Goal: Task Accomplishment & Management: Manage account settings

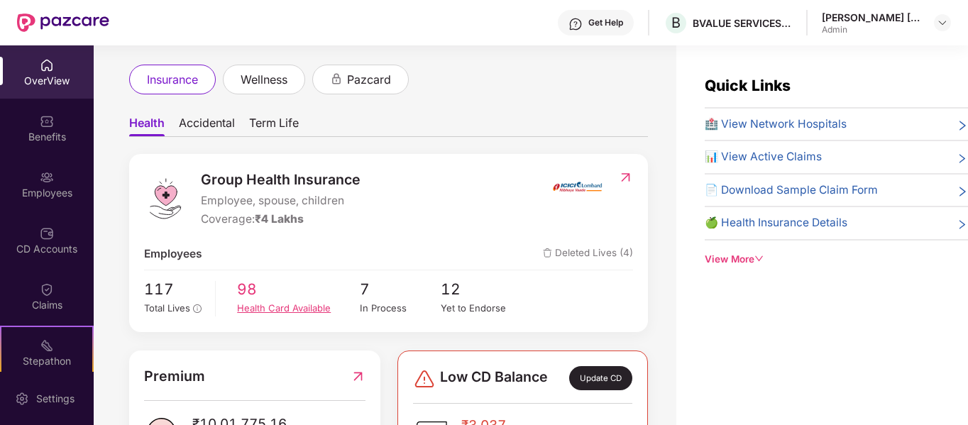
scroll to position [142, 0]
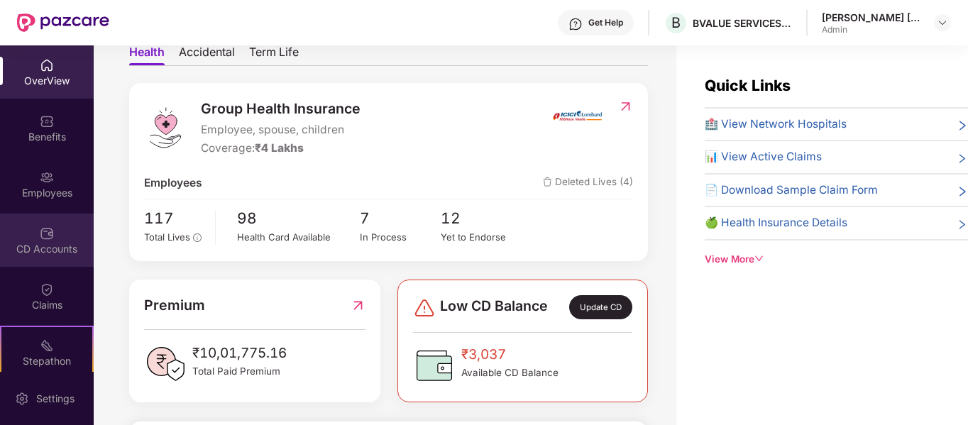
click at [55, 260] on div "CD Accounts" at bounding box center [47, 240] width 94 height 53
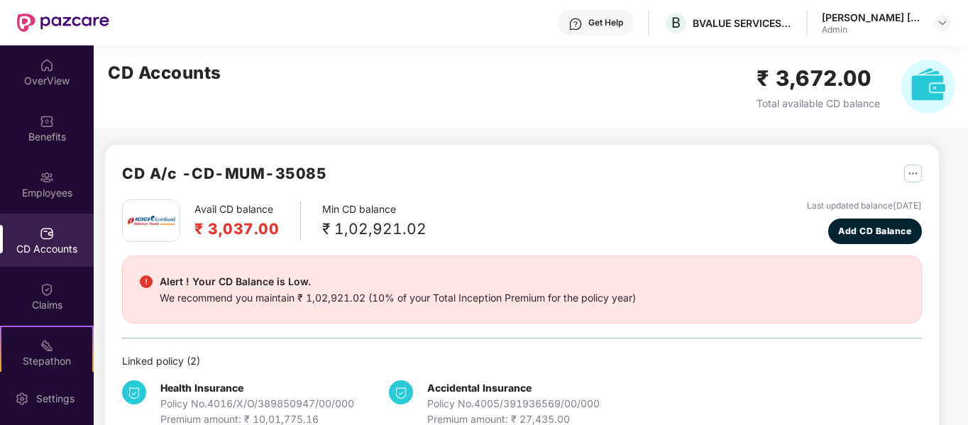
click at [910, 180] on img "button" at bounding box center [913, 174] width 18 height 18
drag, startPoint x: 209, startPoint y: 230, endPoint x: 286, endPoint y: 223, distance: 77.0
click at [286, 223] on div "Avail CD balance ₹ 3,037.00" at bounding box center [247, 221] width 106 height 39
click at [938, 17] on div at bounding box center [942, 22] width 17 height 17
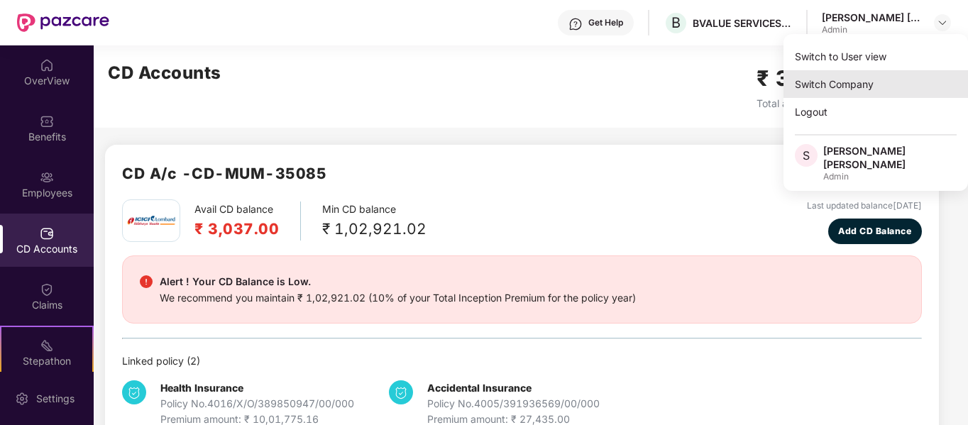
click at [856, 79] on div "Switch Company" at bounding box center [875, 84] width 185 height 28
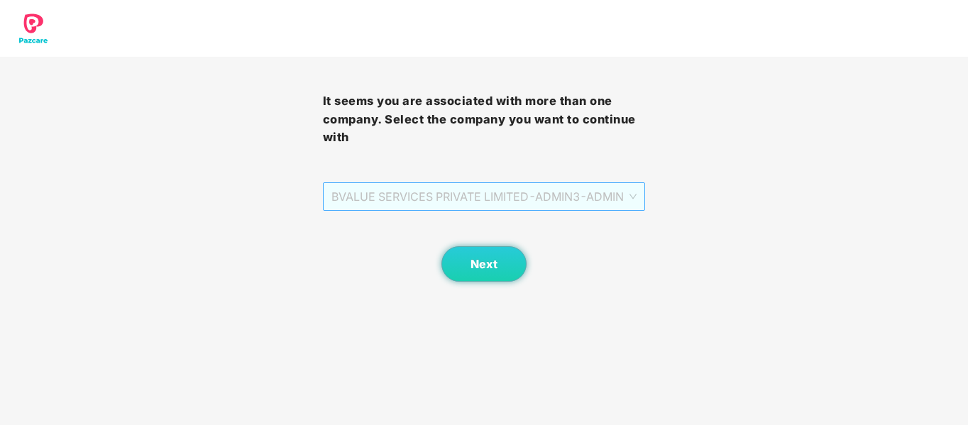
click at [622, 202] on span "BVALUE SERVICES PRIVATE LIMITED - ADMIN3 - ADMIN" at bounding box center [484, 196] width 306 height 27
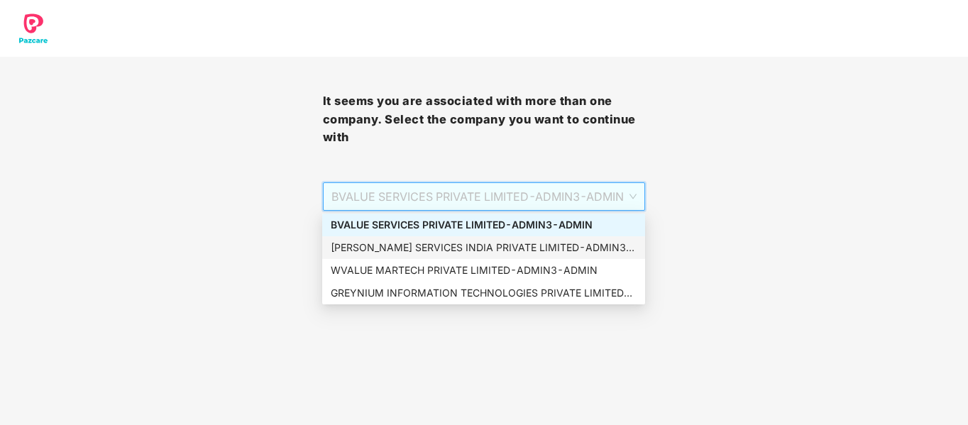
drag, startPoint x: 464, startPoint y: 244, endPoint x: 461, endPoint y: 271, distance: 27.2
click at [461, 271] on div "BVALUE SERVICES PRIVATE LIMITED - ADMIN3 - ADMIN [PERSON_NAME] SERVICES INDIA P…" at bounding box center [483, 259] width 323 height 91
click at [463, 270] on div "WVALUE MARTECH PRIVATE LIMITED - ADMIN3 - ADMIN" at bounding box center [484, 271] width 306 height 16
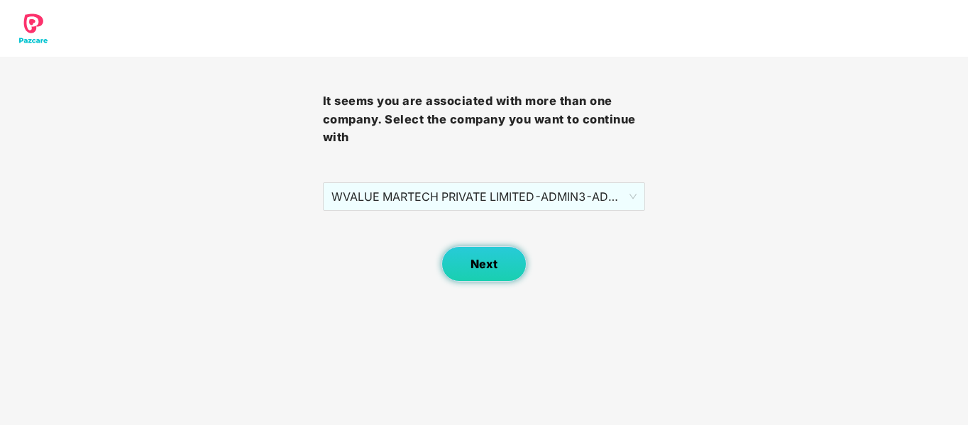
click at [510, 253] on button "Next" at bounding box center [483, 263] width 85 height 35
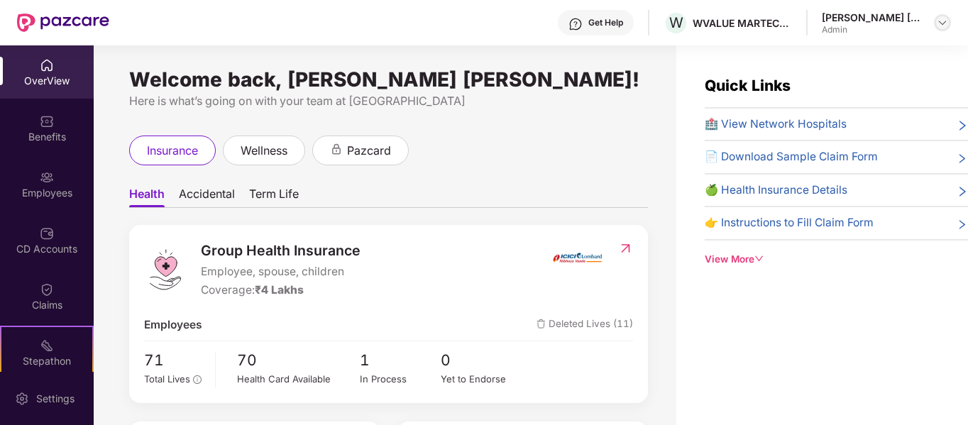
click at [939, 23] on img at bounding box center [942, 22] width 11 height 11
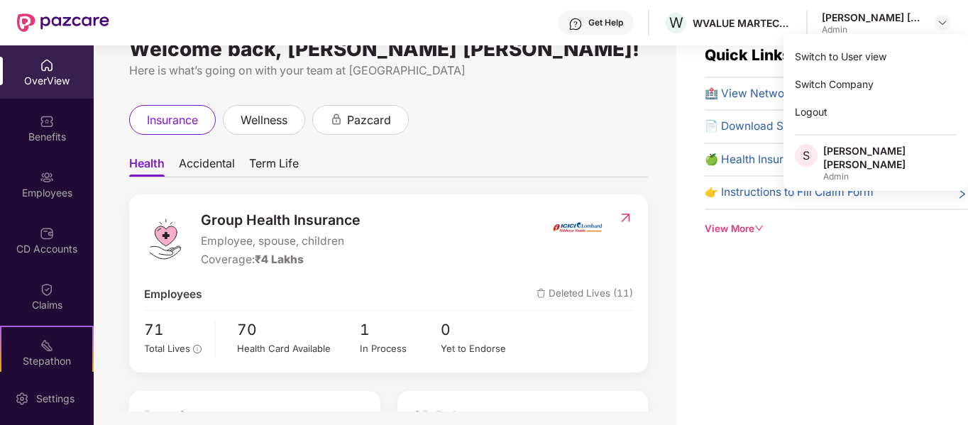
scroll to position [45, 0]
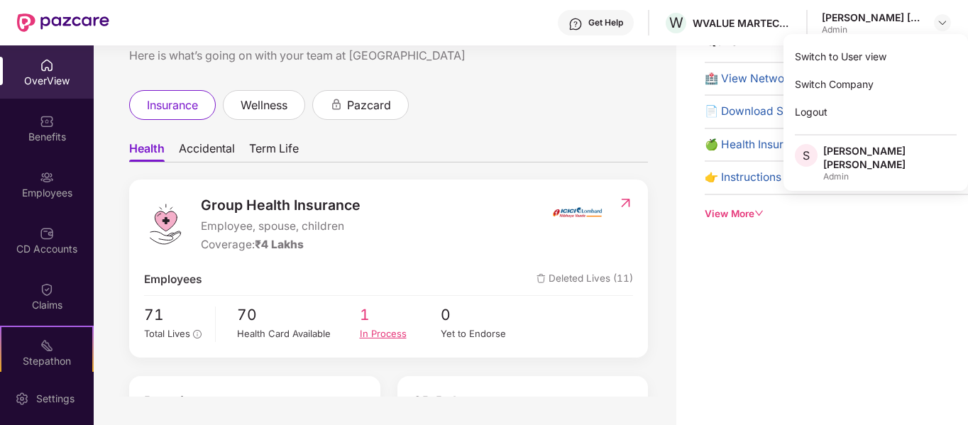
click at [408, 329] on div "In Process" at bounding box center [401, 333] width 82 height 15
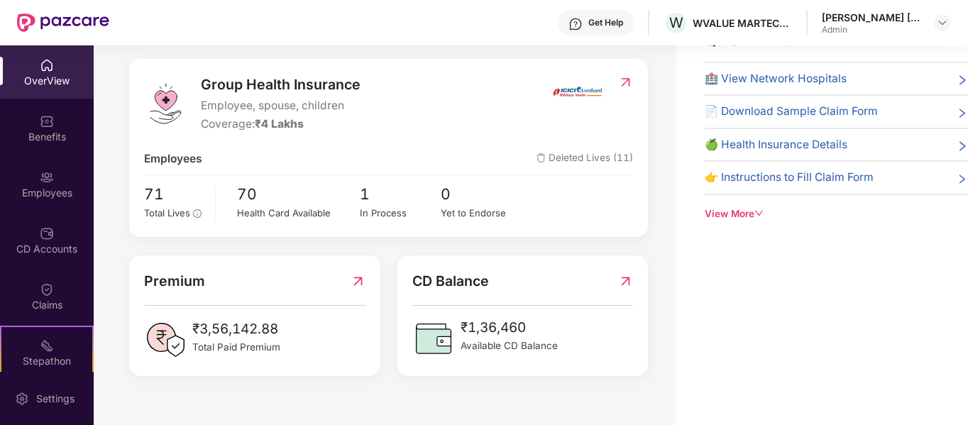
scroll to position [143, 0]
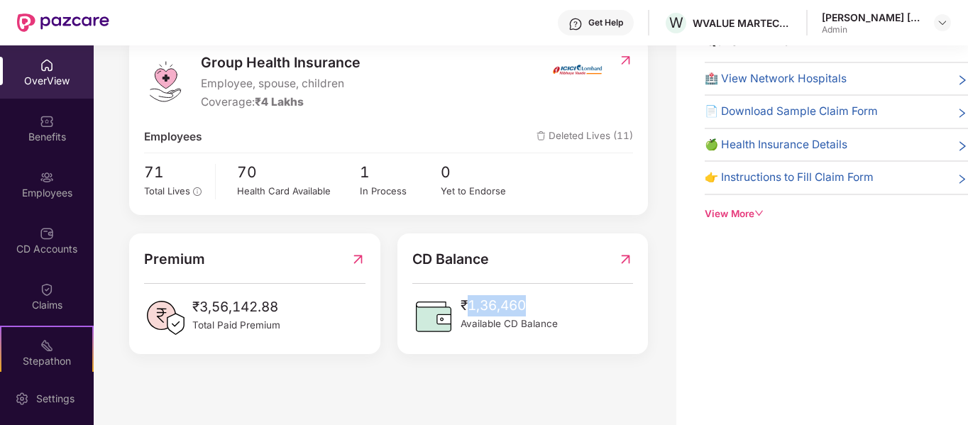
drag, startPoint x: 507, startPoint y: 308, endPoint x: 530, endPoint y: 308, distance: 22.7
click at [530, 308] on span "₹1,36,460" at bounding box center [509, 305] width 97 height 21
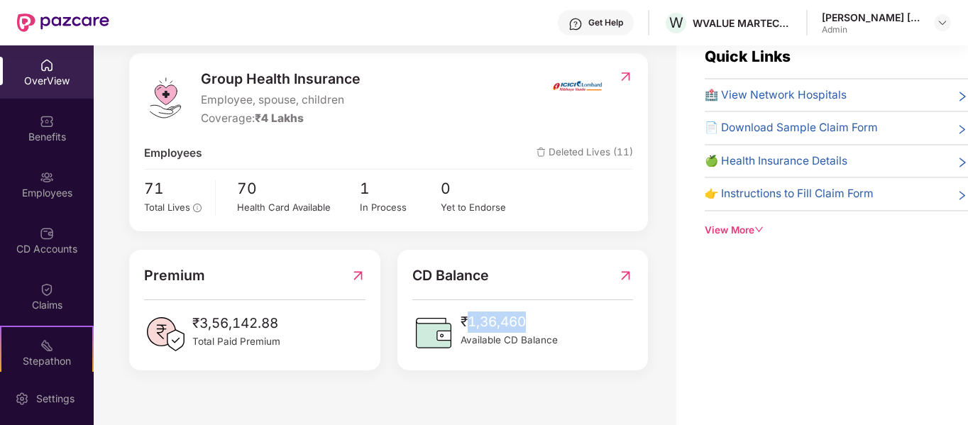
scroll to position [0, 0]
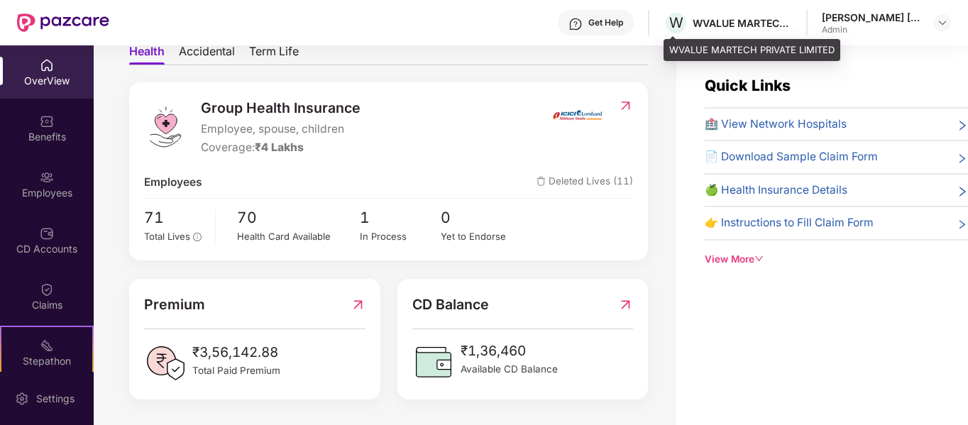
click at [757, 21] on div "WVALUE MARTECH PRIVATE LIMITED" at bounding box center [742, 22] width 99 height 13
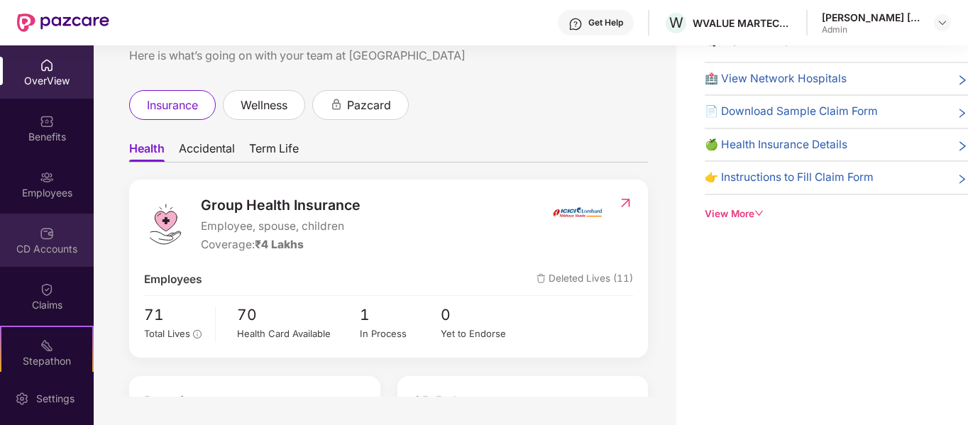
click at [26, 233] on div "CD Accounts" at bounding box center [47, 240] width 94 height 53
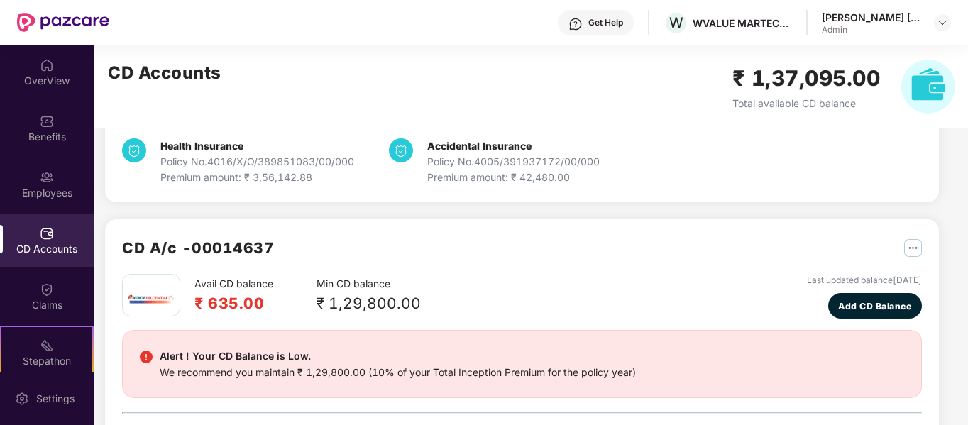
scroll to position [187, 0]
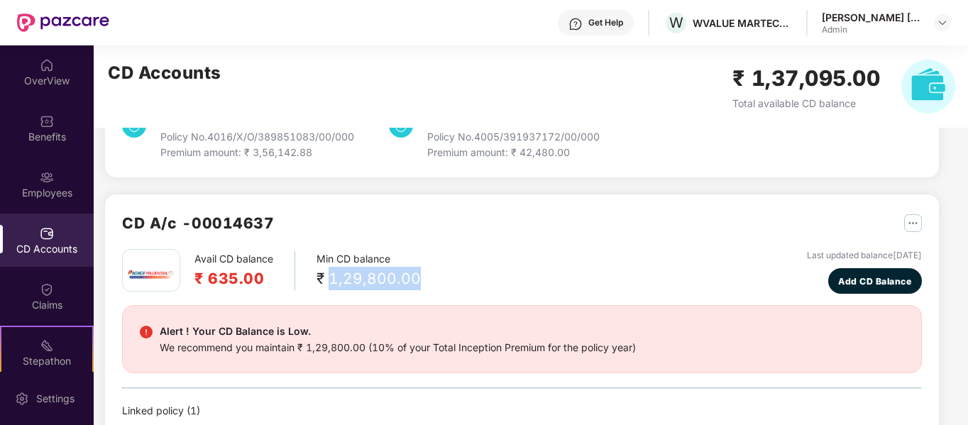
drag, startPoint x: 409, startPoint y: 273, endPoint x: 451, endPoint y: 287, distance: 44.7
click at [437, 270] on div "Avail CD balance ₹ 635.00 Min CD balance ₹ 1,29,800.00 Last updated balance [DA…" at bounding box center [522, 271] width 800 height 45
click at [451, 287] on div "Avail CD balance ₹ 635.00 Min CD balance ₹ 1,29,800.00 Last updated balance [DA…" at bounding box center [522, 271] width 800 height 45
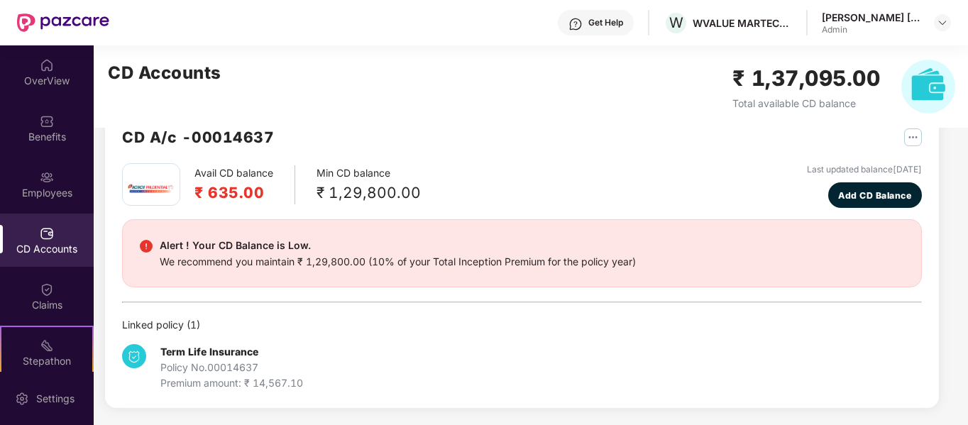
scroll to position [202, 0]
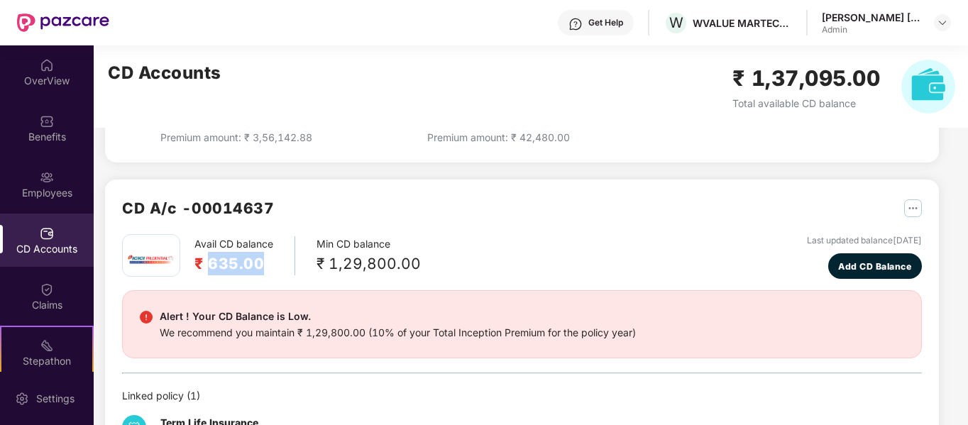
drag, startPoint x: 211, startPoint y: 263, endPoint x: 261, endPoint y: 269, distance: 50.7
click at [261, 269] on h2 "₹ 635.00" at bounding box center [233, 263] width 79 height 23
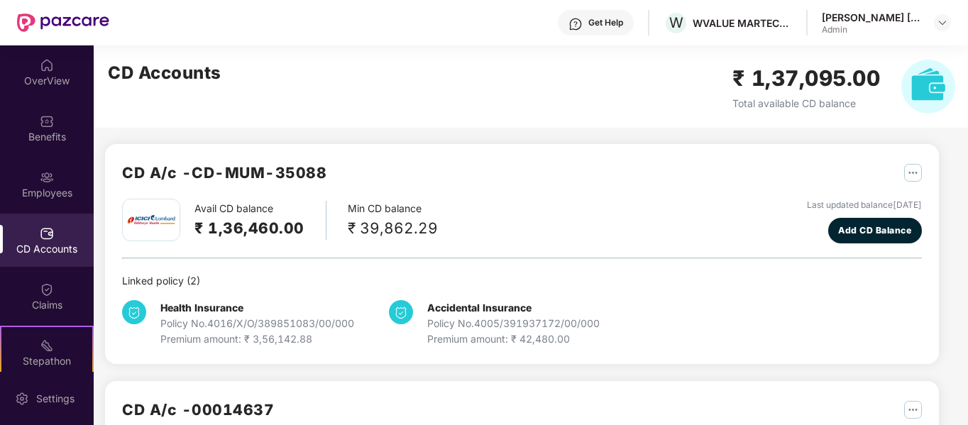
scroll to position [0, 0]
click at [940, 23] on img at bounding box center [942, 22] width 11 height 11
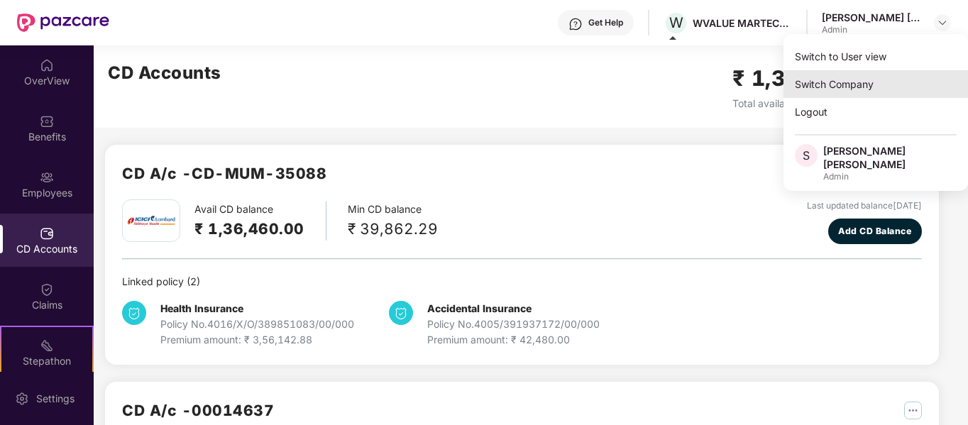
click at [847, 81] on div "Switch Company" at bounding box center [875, 84] width 185 height 28
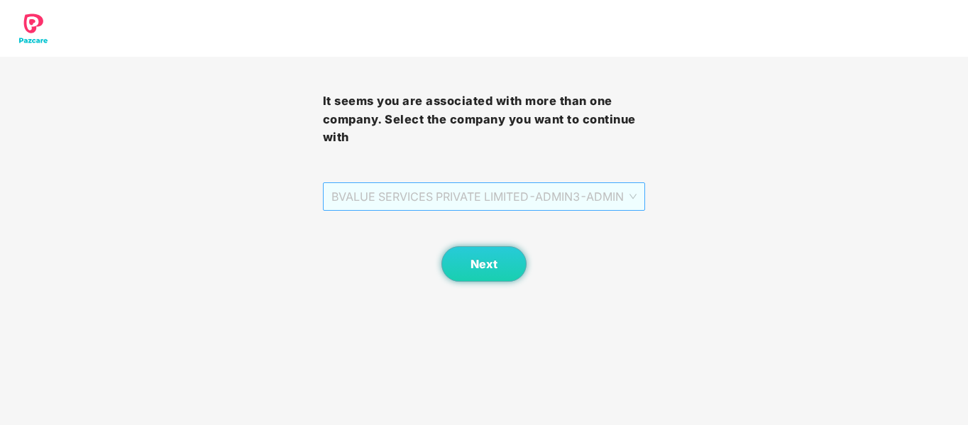
click at [539, 204] on span "BVALUE SERVICES PRIVATE LIMITED - ADMIN3 - ADMIN" at bounding box center [484, 196] width 306 height 27
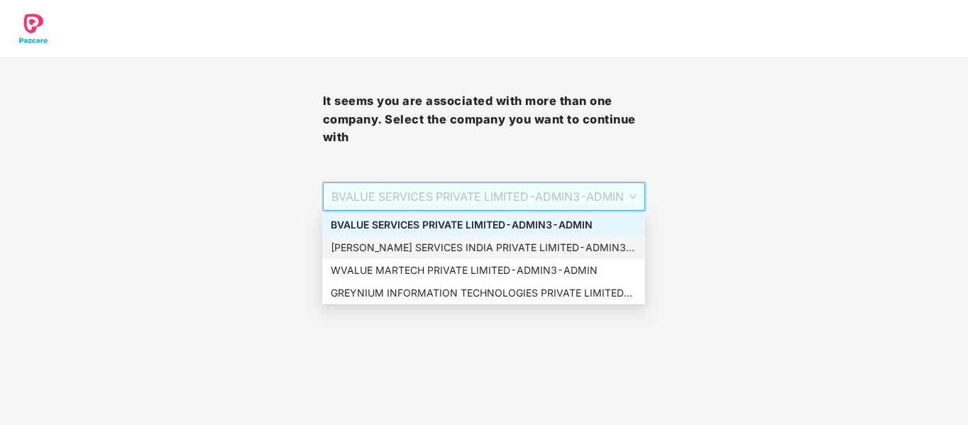
click at [422, 248] on div "[PERSON_NAME] SERVICES INDIA PRIVATE LIMITED - ADMIN3 - ADMIN" at bounding box center [484, 248] width 306 height 16
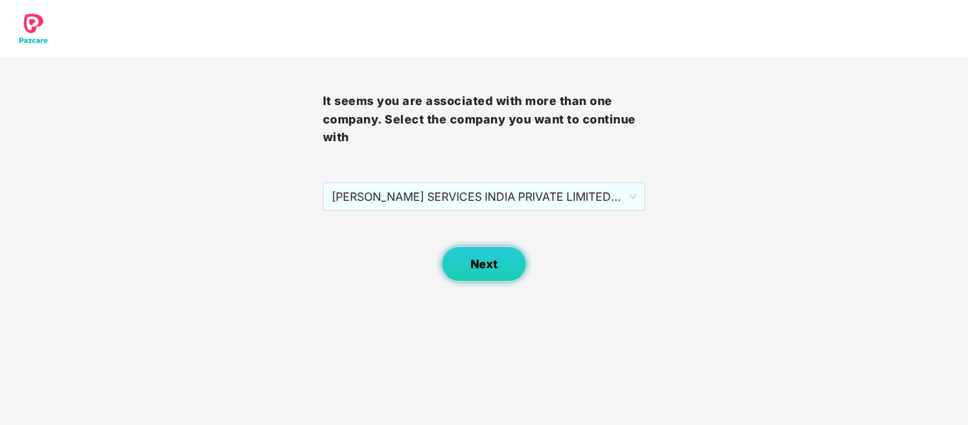
click at [498, 268] on button "Next" at bounding box center [483, 263] width 85 height 35
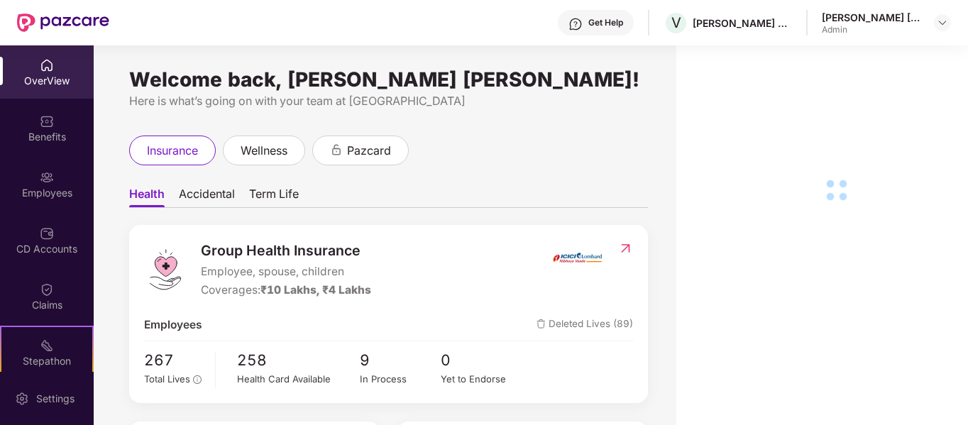
click at [51, 198] on div "Employees" at bounding box center [47, 193] width 94 height 14
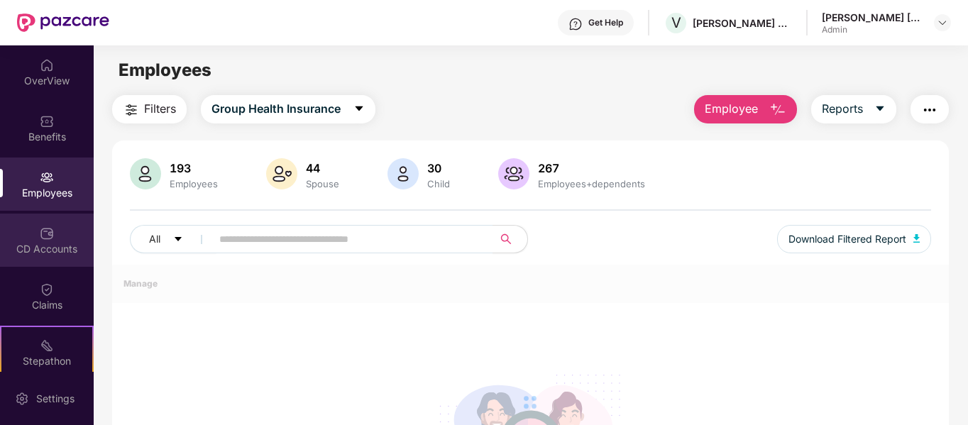
click at [73, 253] on div "CD Accounts" at bounding box center [47, 249] width 94 height 14
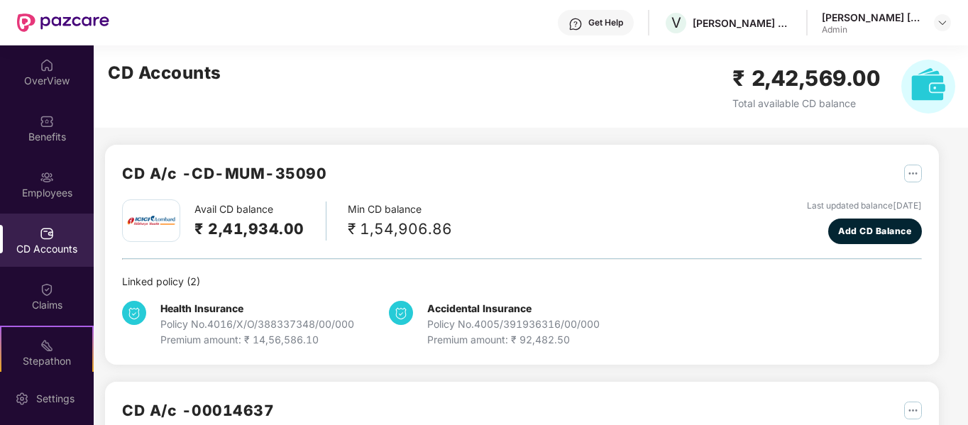
click at [934, 23] on div at bounding box center [942, 22] width 17 height 17
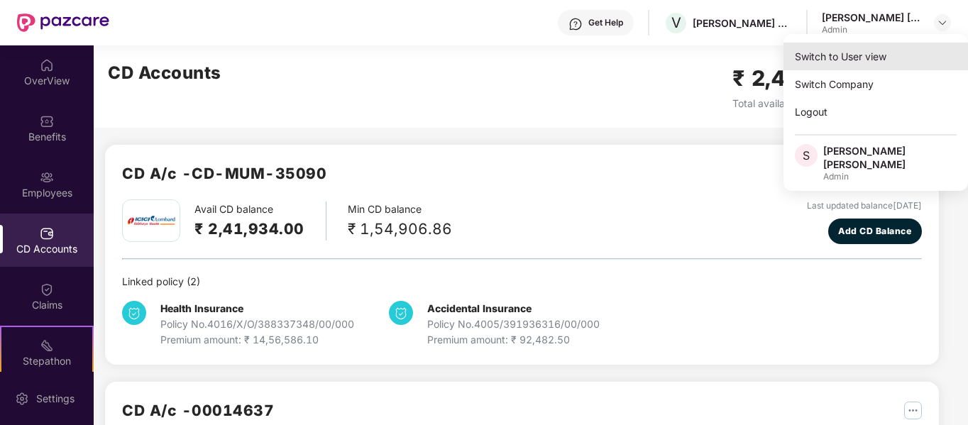
click at [837, 70] on div "Switch to User view" at bounding box center [875, 57] width 185 height 28
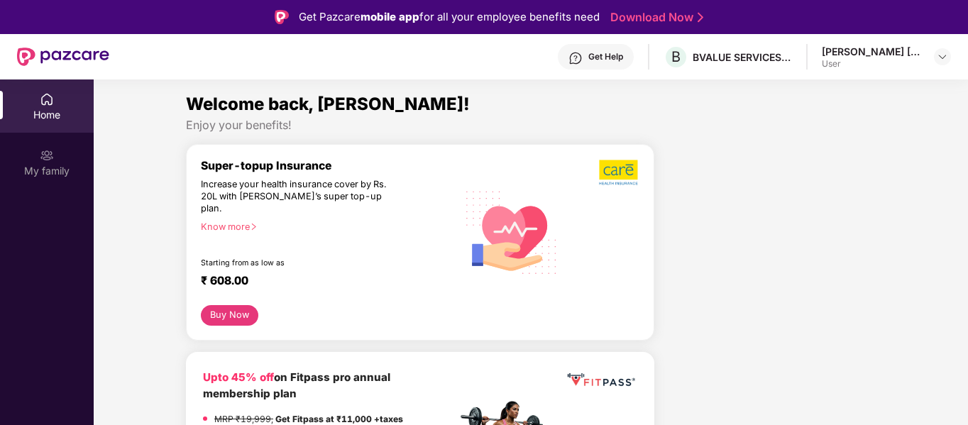
click at [951, 54] on header "Get Help B BVALUE SERVICES PRIVATE LIMITED [PERSON_NAME] [PERSON_NAME] User" at bounding box center [484, 56] width 968 height 45
click at [936, 53] on div at bounding box center [942, 56] width 17 height 17
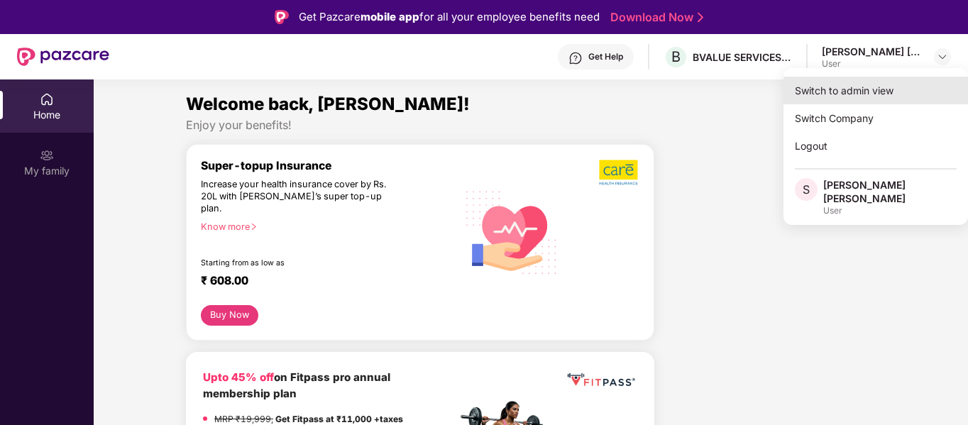
click at [910, 92] on div "Switch to admin view" at bounding box center [875, 91] width 185 height 28
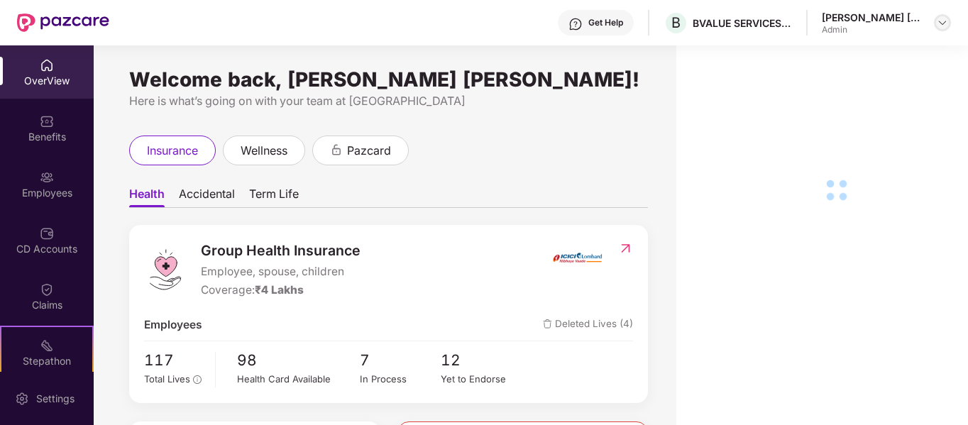
click at [944, 23] on img at bounding box center [942, 22] width 11 height 11
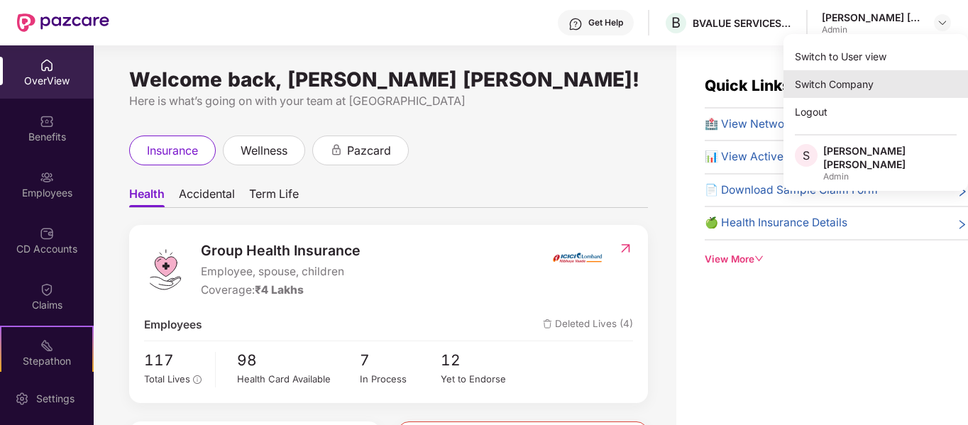
click at [874, 87] on div "Switch Company" at bounding box center [875, 84] width 185 height 28
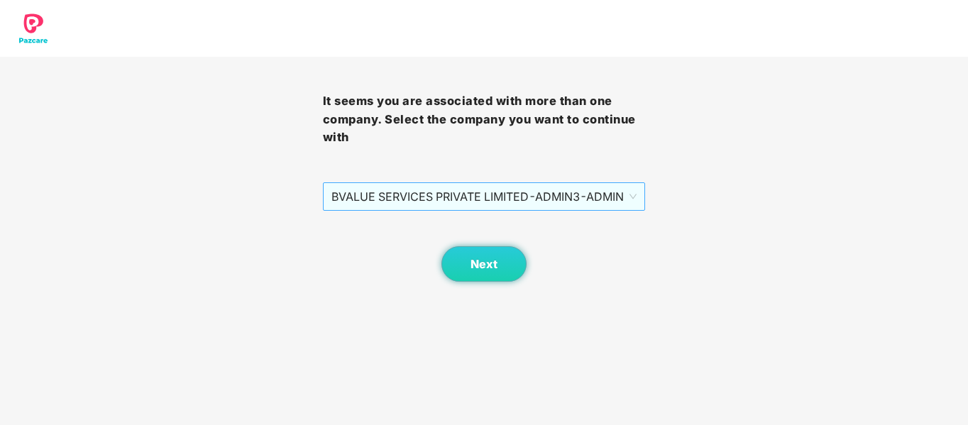
click at [477, 192] on span "BVALUE SERVICES PRIVATE LIMITED - ADMIN3 - ADMIN" at bounding box center [484, 196] width 306 height 27
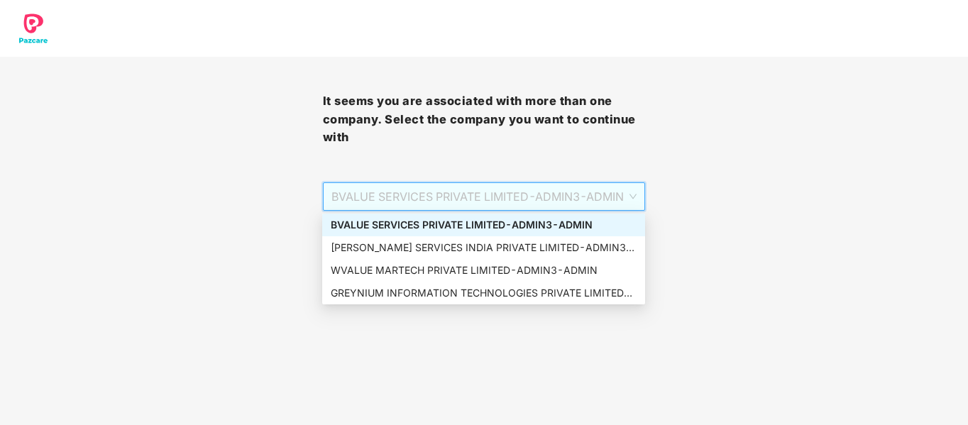
click at [424, 220] on div "BVALUE SERVICES PRIVATE LIMITED - ADMIN3 - ADMIN" at bounding box center [484, 225] width 306 height 16
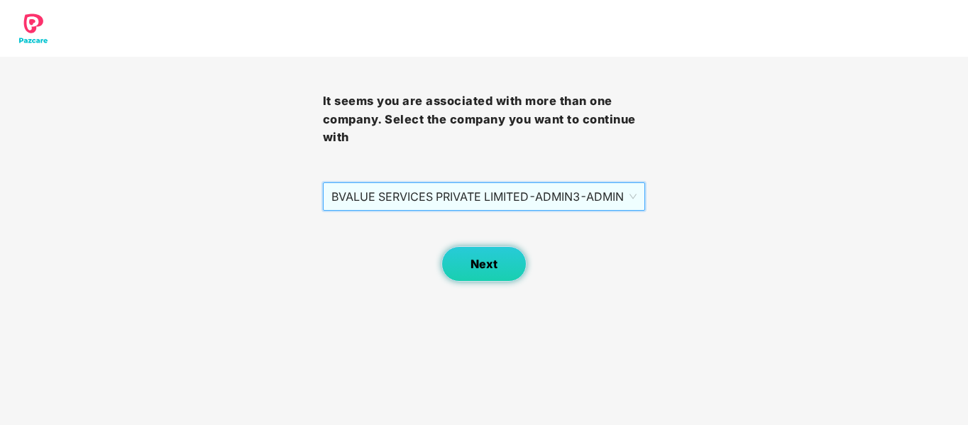
drag, startPoint x: 446, startPoint y: 261, endPoint x: 459, endPoint y: 262, distance: 12.8
click at [459, 262] on button "Next" at bounding box center [483, 263] width 85 height 35
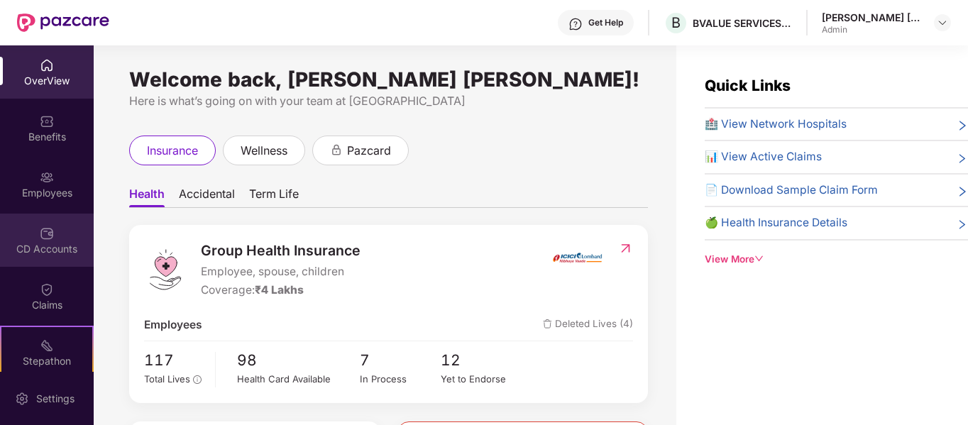
click at [57, 248] on div "CD Accounts" at bounding box center [47, 249] width 94 height 14
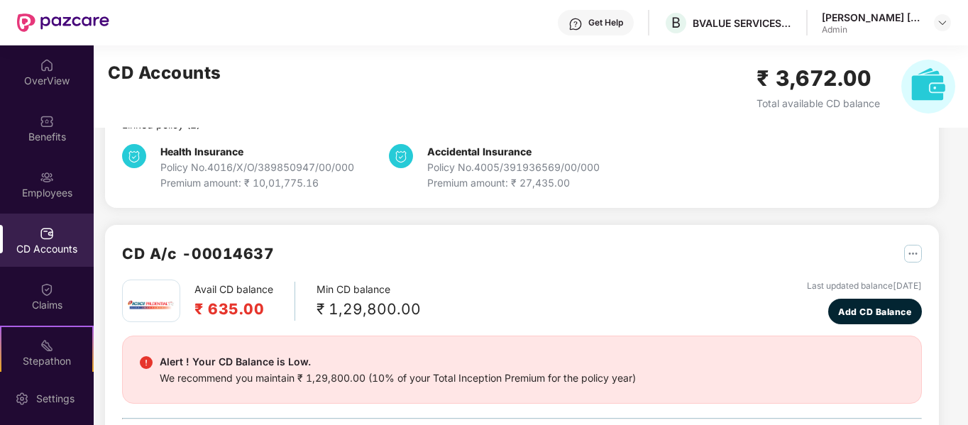
scroll to position [69, 0]
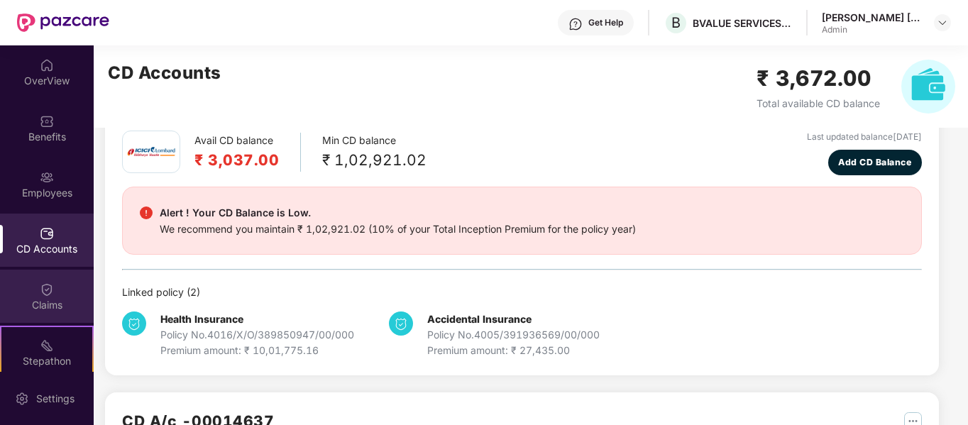
click at [63, 296] on div "Claims" at bounding box center [47, 296] width 94 height 53
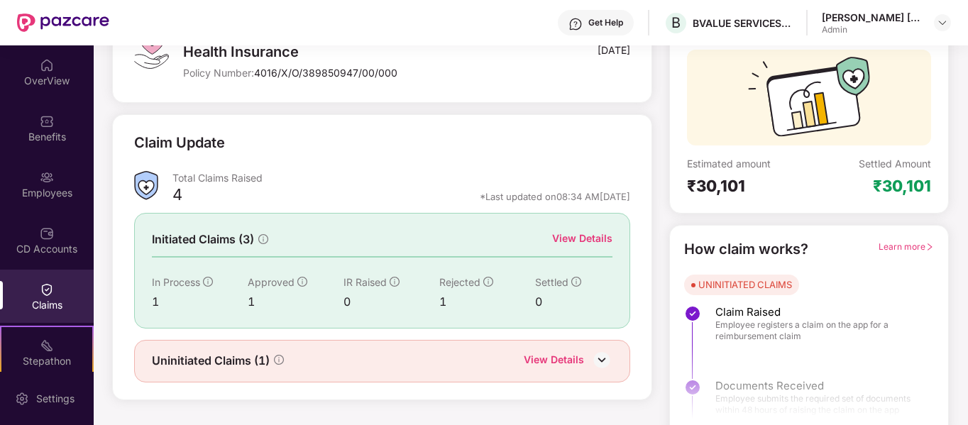
scroll to position [131, 0]
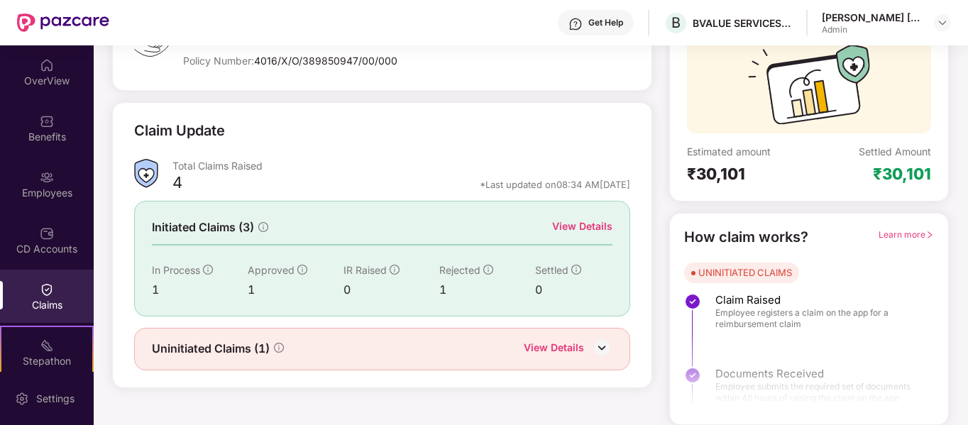
click at [609, 350] on img at bounding box center [601, 347] width 21 height 21
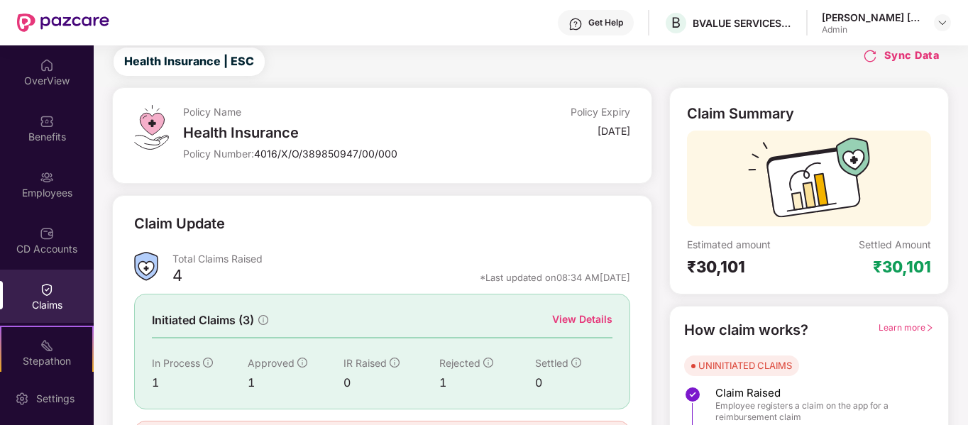
scroll to position [71, 0]
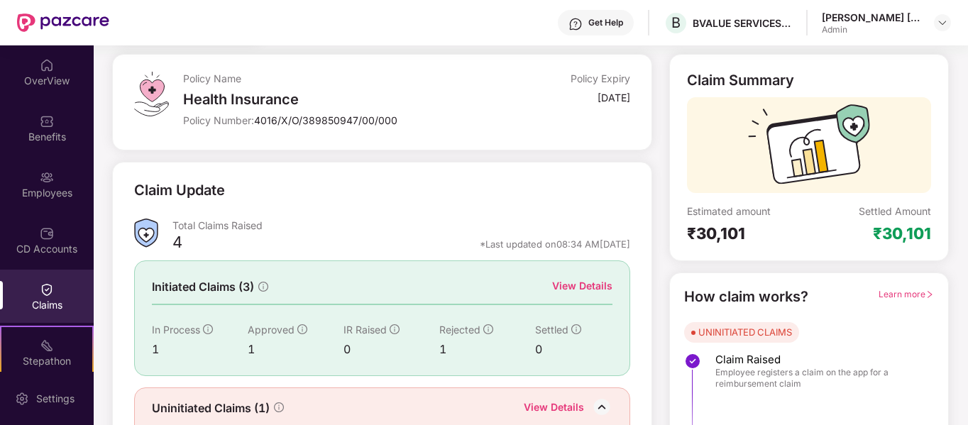
click at [357, 110] on div "Policy Name Health Insurance Policy Number: 4016/X/O/389850947/00/000" at bounding box center [331, 102] width 297 height 61
click at [371, 126] on div "Policy Number: 4016/X/O/389850947/00/000" at bounding box center [331, 120] width 297 height 13
click at [641, 115] on div "Policy Name Health Insurance Policy Number: 4016/X/O/389850947/00/000 Policy Ex…" at bounding box center [381, 102] width 539 height 97
drag, startPoint x: 539, startPoint y: 294, endPoint x: 568, endPoint y: 325, distance: 42.7
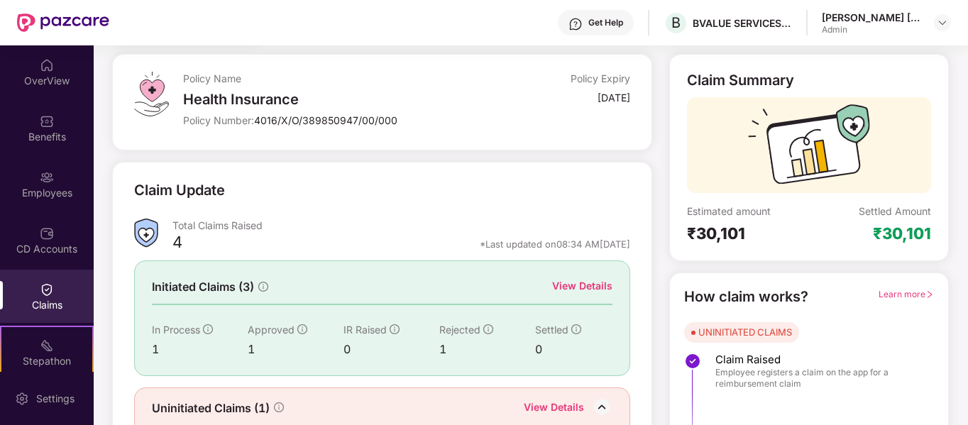
click at [548, 295] on div "Initiated Claims (3) View Details" at bounding box center [382, 287] width 460 height 18
click at [582, 324] on div "Settled" at bounding box center [573, 330] width 77 height 16
click at [582, 285] on div "View Details" at bounding box center [582, 286] width 60 height 16
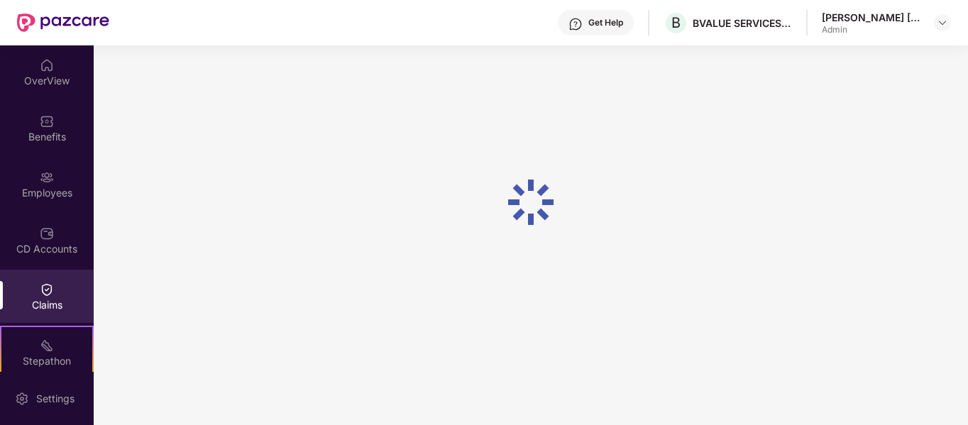
scroll to position [45, 0]
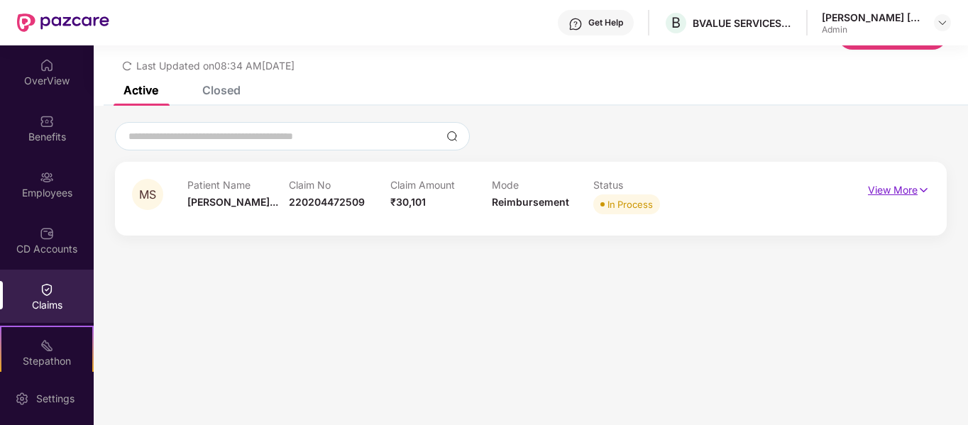
click at [906, 194] on p "View More" at bounding box center [899, 188] width 62 height 19
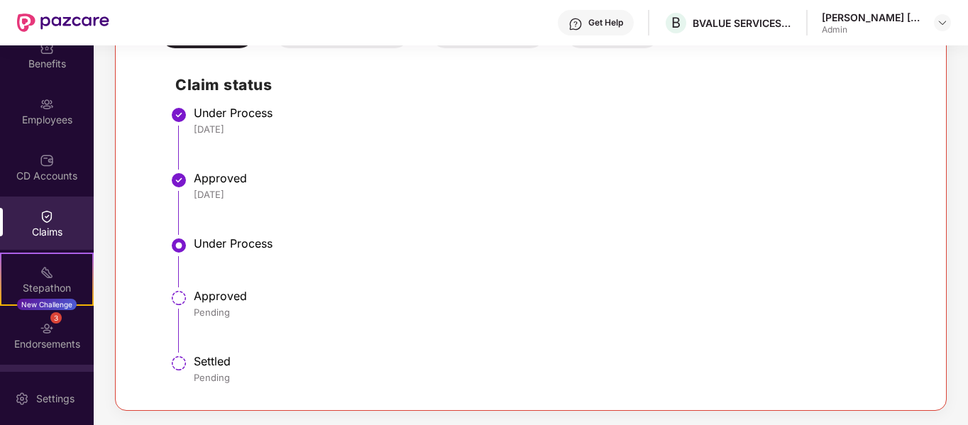
scroll to position [122, 0]
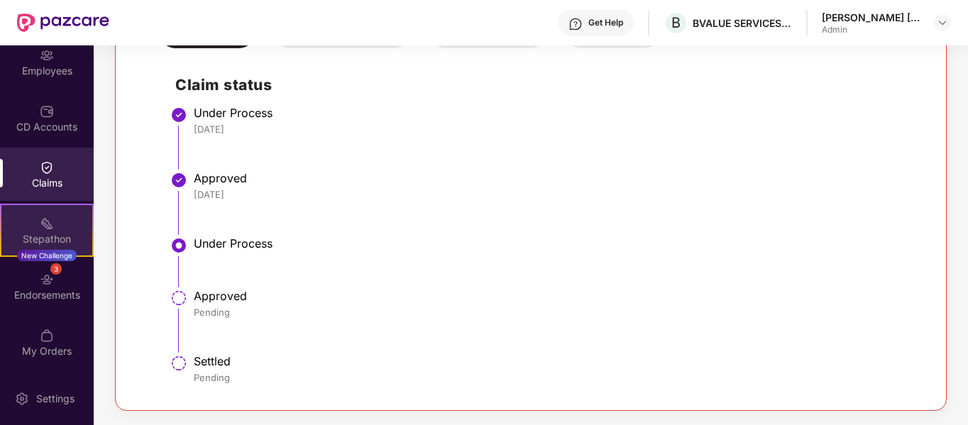
click at [62, 232] on div "Stepathon" at bounding box center [46, 239] width 91 height 14
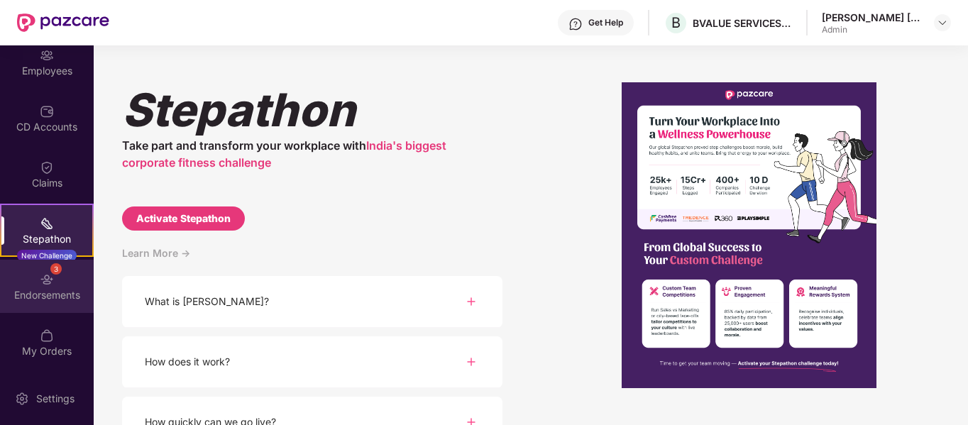
click at [64, 303] on div "3 Endorsements" at bounding box center [47, 286] width 94 height 53
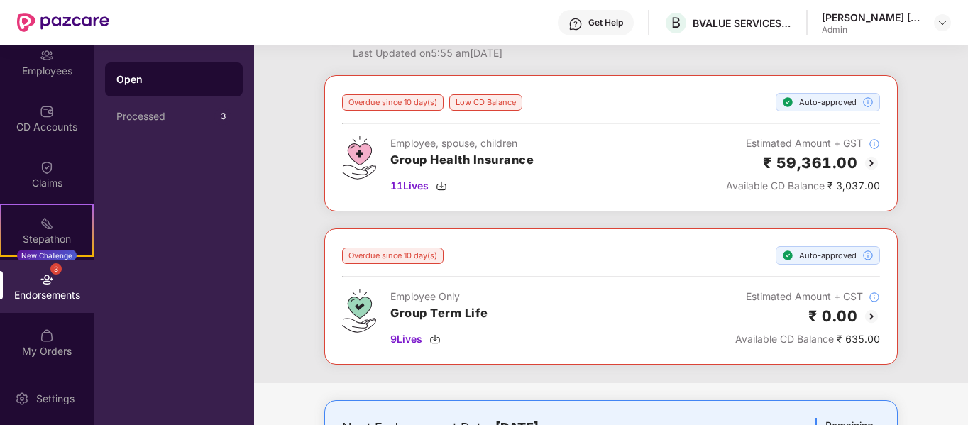
scroll to position [71, 0]
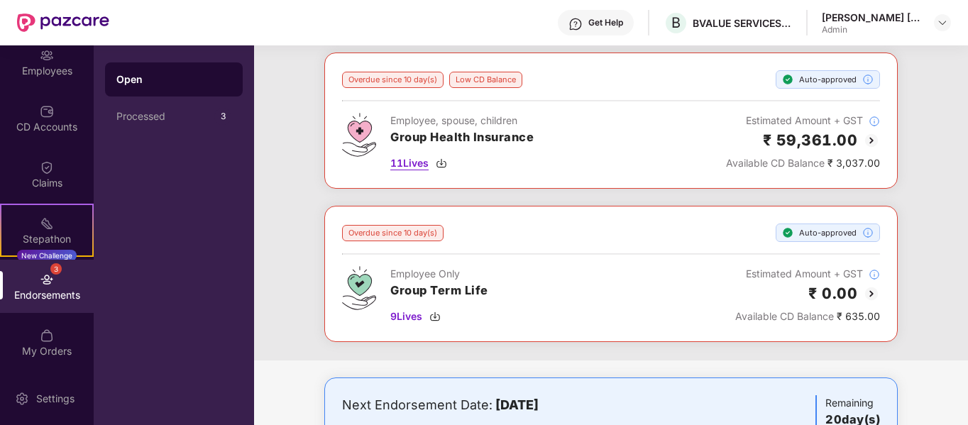
click at [447, 165] on img at bounding box center [441, 163] width 11 height 11
click at [928, 108] on div "Overdue since 10 day(s) Low CD Balance Auto-approved Employee, spouse, children…" at bounding box center [611, 207] width 714 height 308
click at [440, 319] on img at bounding box center [434, 316] width 11 height 11
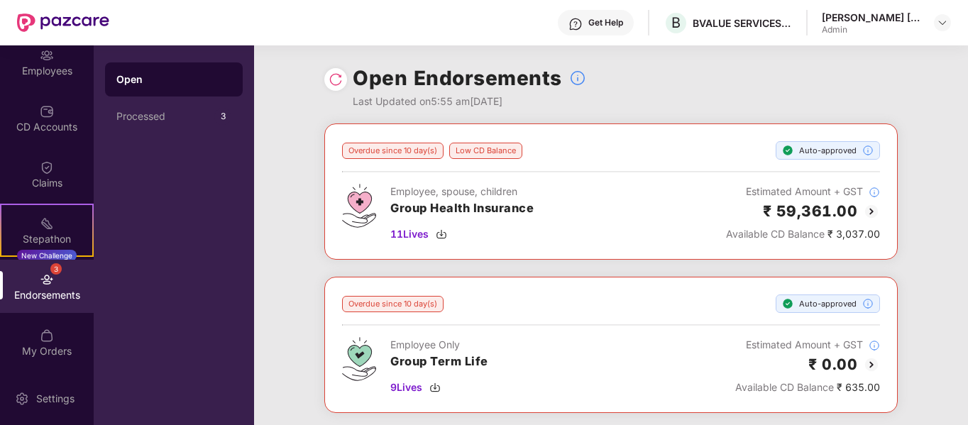
click at [872, 212] on img at bounding box center [871, 211] width 17 height 17
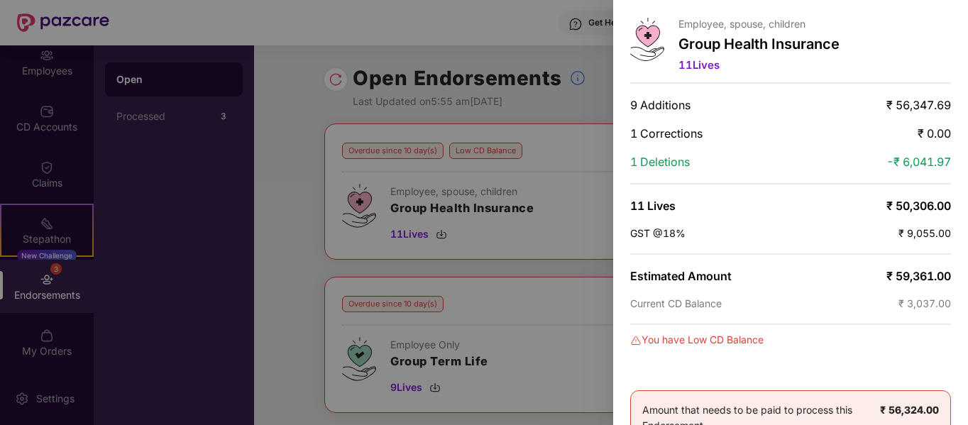
scroll to position [117, 0]
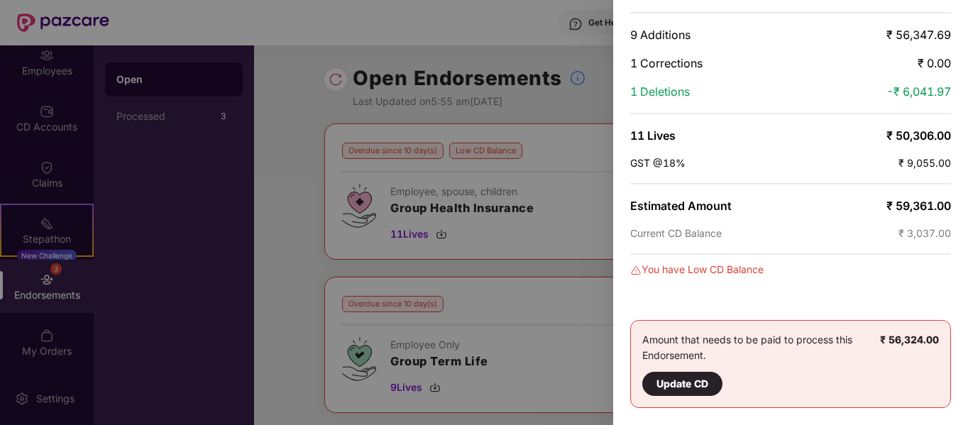
click at [510, 39] on div at bounding box center [484, 212] width 968 height 425
drag, startPoint x: 592, startPoint y: 208, endPoint x: 734, endPoint y: 138, distance: 159.0
click at [595, 206] on div at bounding box center [484, 212] width 968 height 425
click at [573, 270] on div at bounding box center [484, 212] width 968 height 425
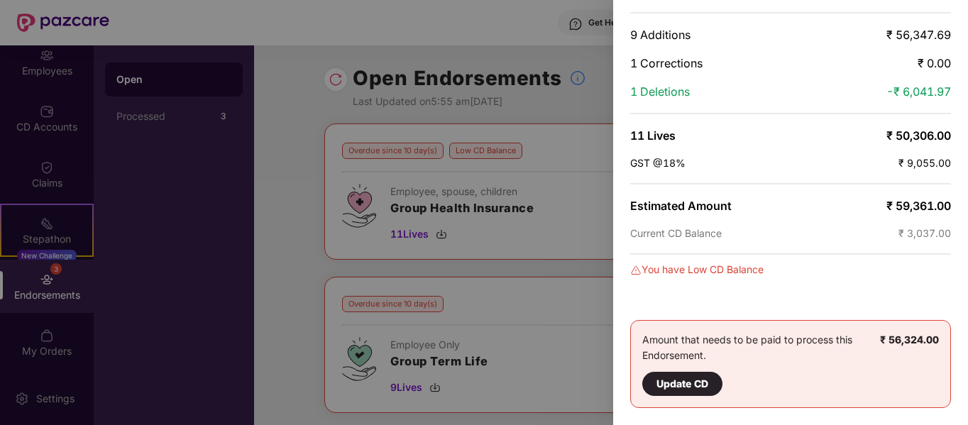
click at [573, 270] on div at bounding box center [484, 212] width 968 height 425
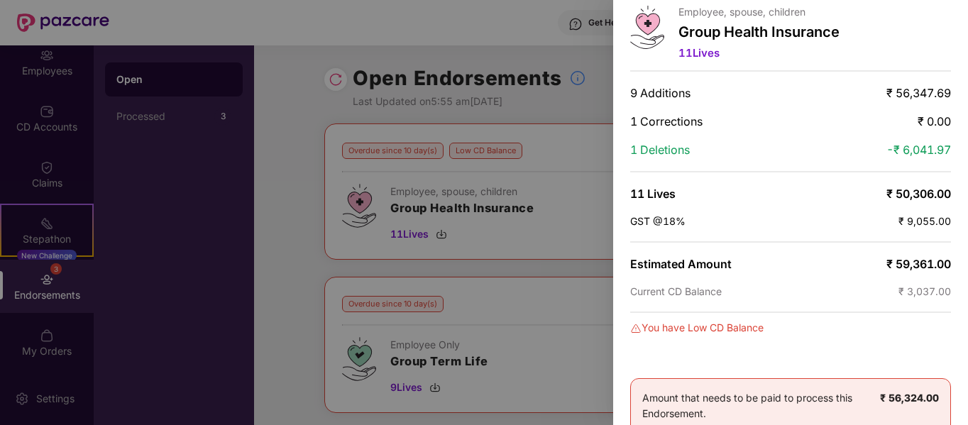
scroll to position [0, 0]
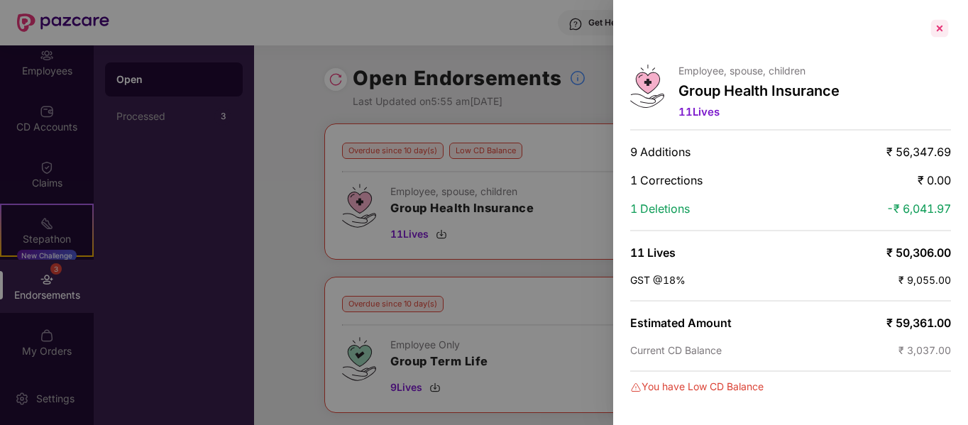
click at [942, 26] on div at bounding box center [939, 28] width 23 height 23
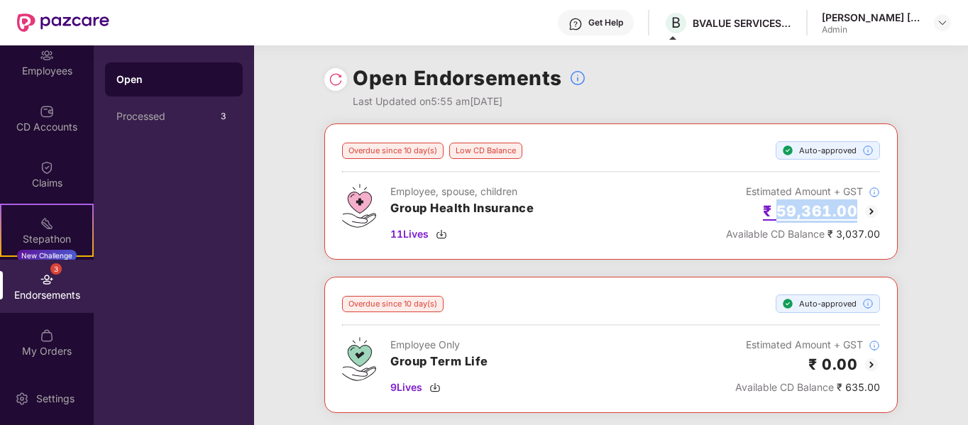
drag, startPoint x: 777, startPoint y: 212, endPoint x: 853, endPoint y: 209, distance: 76.0
click at [853, 209] on h2 "₹ 59,361.00" at bounding box center [810, 210] width 95 height 23
copy h2 "59,361.00"
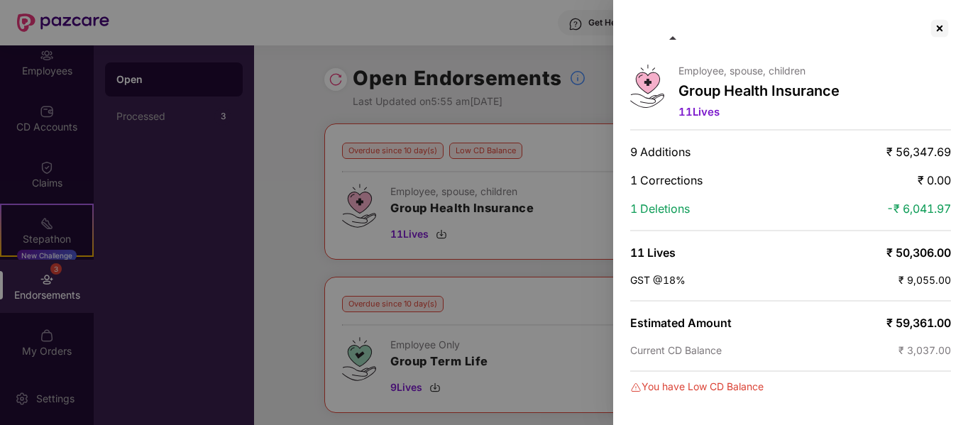
click at [584, 132] on div at bounding box center [484, 212] width 968 height 425
click at [543, 120] on div at bounding box center [484, 212] width 968 height 425
click at [940, 29] on div at bounding box center [939, 28] width 23 height 23
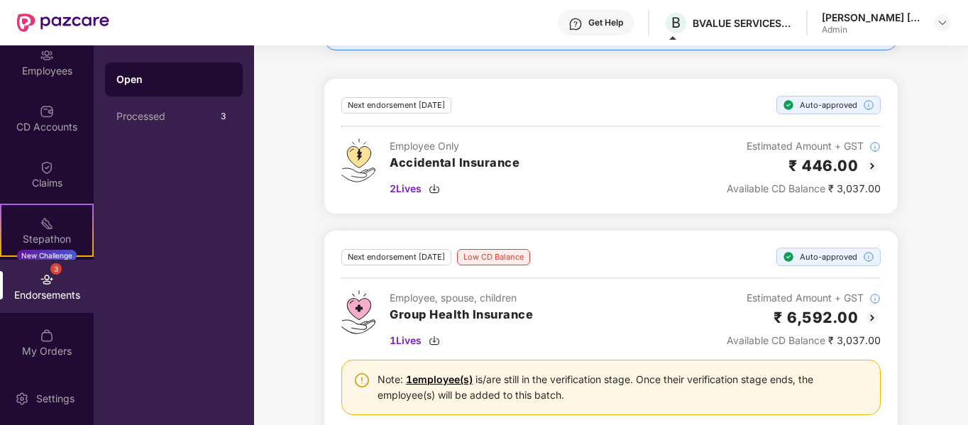
scroll to position [497, 0]
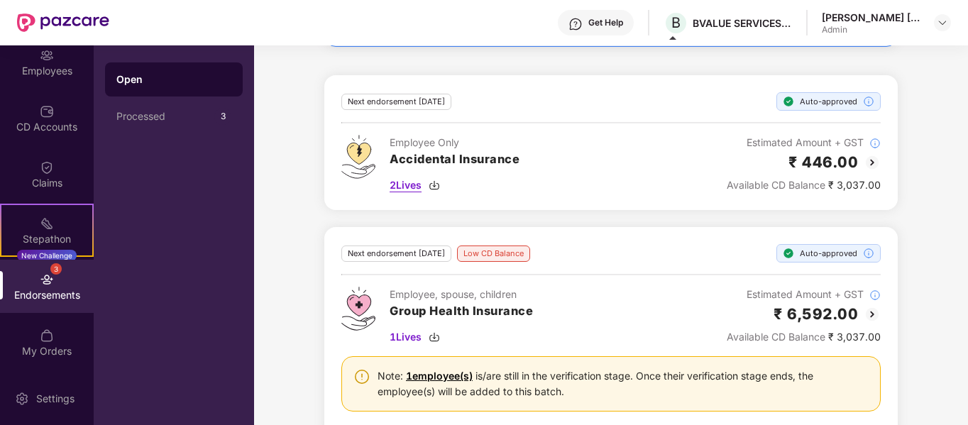
click at [434, 184] on img at bounding box center [434, 185] width 11 height 11
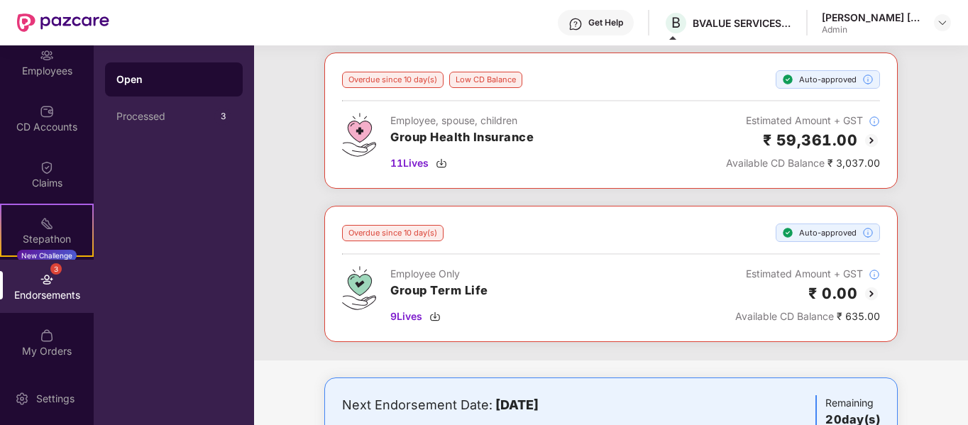
scroll to position [142, 0]
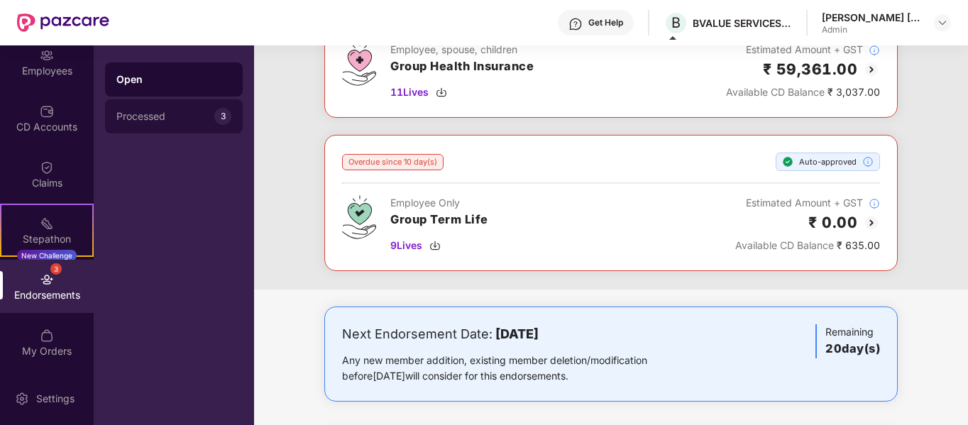
click at [189, 114] on div "Processed" at bounding box center [165, 116] width 98 height 11
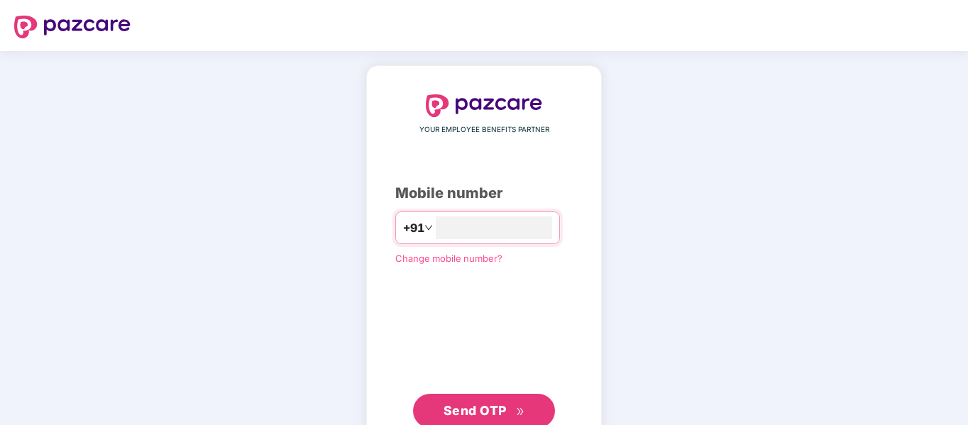
type input "**********"
click at [527, 410] on button "Send OTP" at bounding box center [484, 411] width 142 height 34
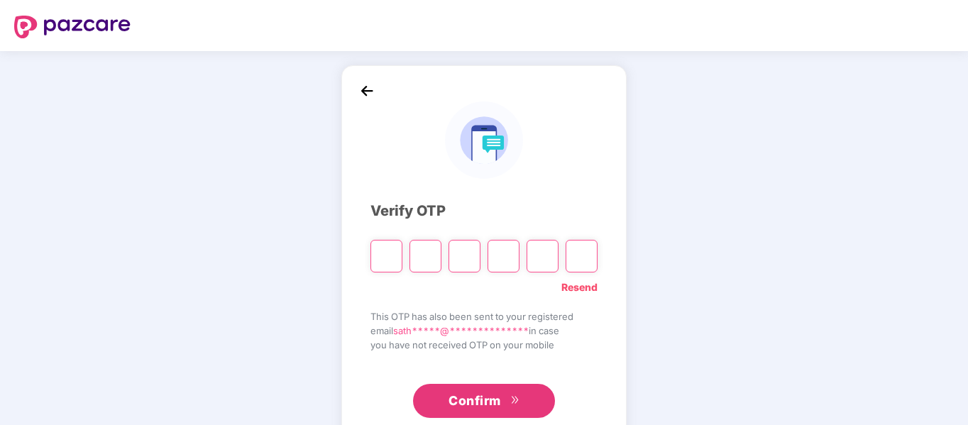
type input "*"
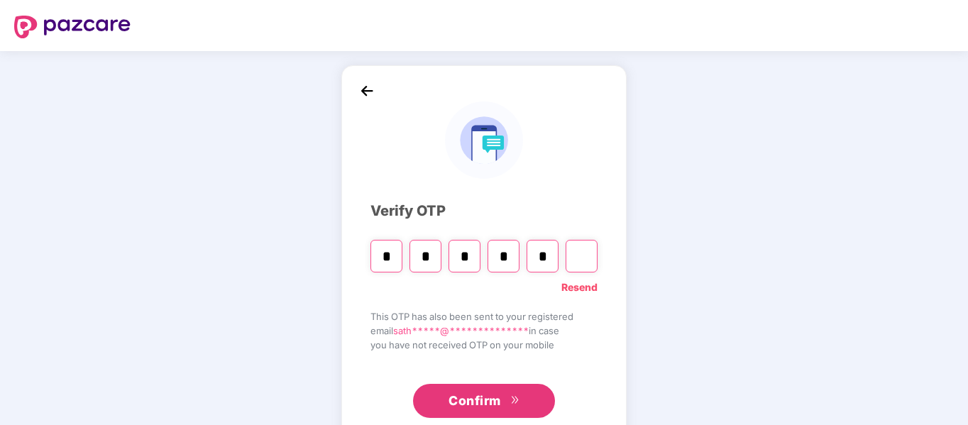
type input "*"
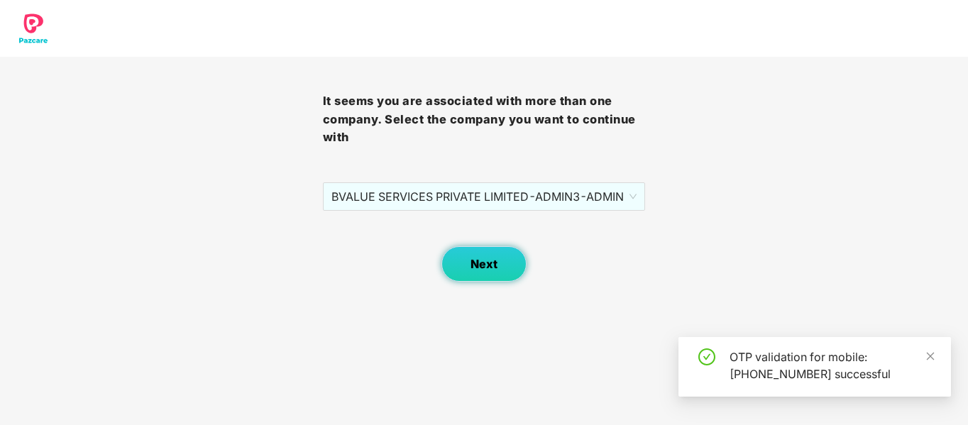
click at [489, 264] on span "Next" at bounding box center [484, 264] width 27 height 13
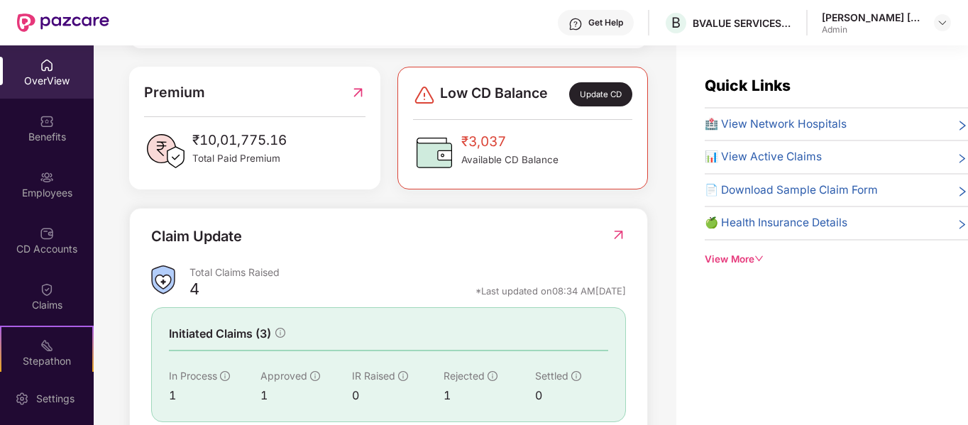
scroll to position [426, 0]
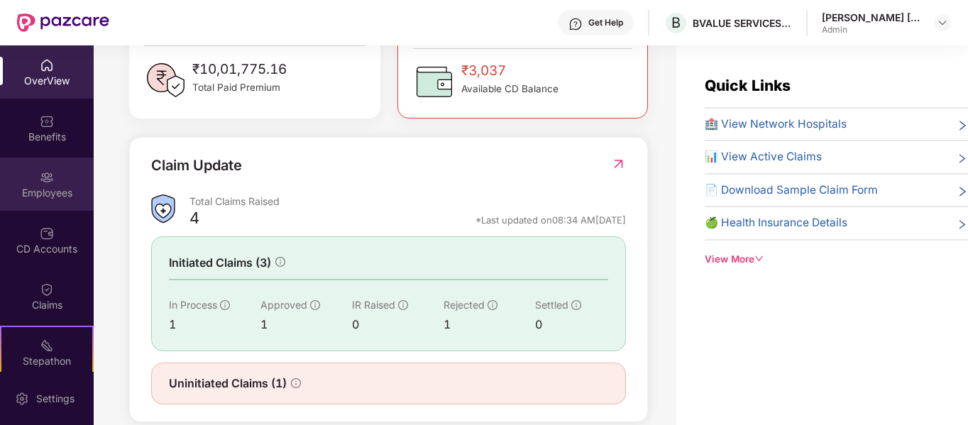
click at [60, 186] on div "Employees" at bounding box center [47, 193] width 94 height 14
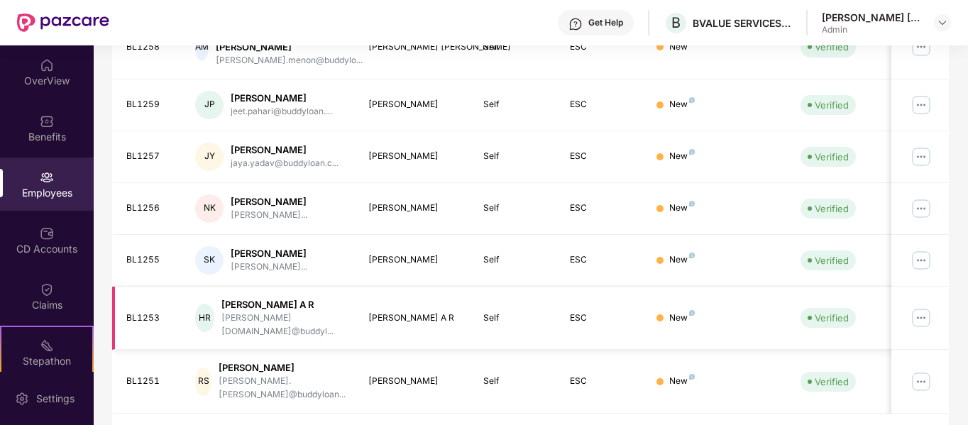
scroll to position [447, 0]
